Goal: Check status: Check status

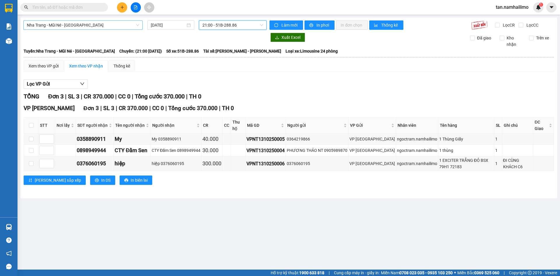
click at [86, 25] on span "Nha Trang - Mũi Né - [GEOGRAPHIC_DATA]" at bounding box center [83, 25] width 112 height 9
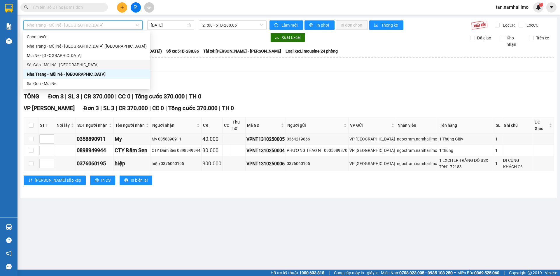
click at [81, 66] on div "Sài Gòn - Mũi Né - [GEOGRAPHIC_DATA]" at bounding box center [87, 65] width 120 height 6
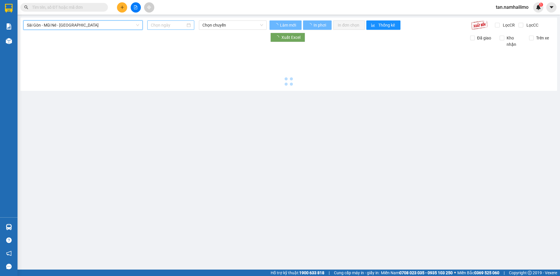
click at [174, 24] on input at bounding box center [168, 25] width 35 height 6
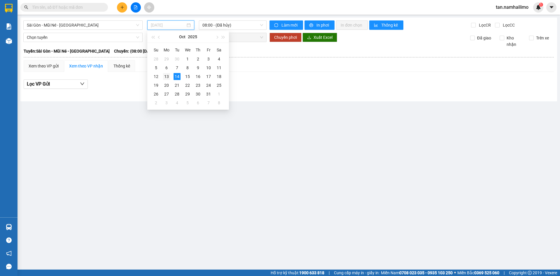
click at [170, 76] on td "13" at bounding box center [166, 76] width 10 height 9
type input "[DATE]"
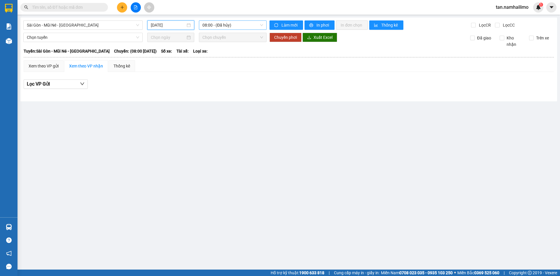
click at [222, 27] on span "08:00 - (Đã hủy)" at bounding box center [232, 25] width 61 height 9
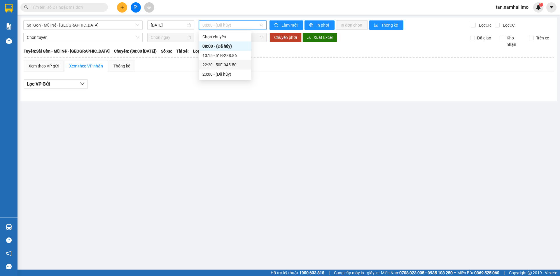
click at [232, 65] on div "22:20 - 50F-045.50" at bounding box center [224, 65] width 45 height 6
